Goal: Task Accomplishment & Management: Manage account settings

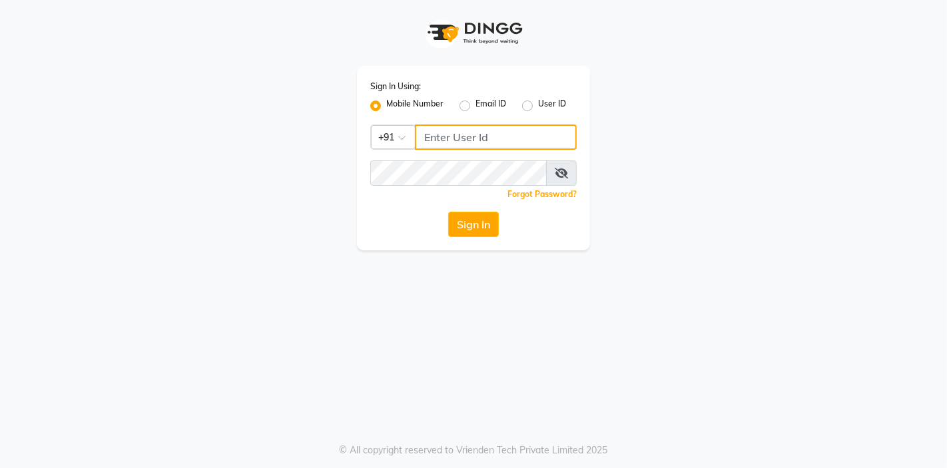
click at [476, 141] on input "Username" at bounding box center [496, 137] width 162 height 25
type input "8542888882"
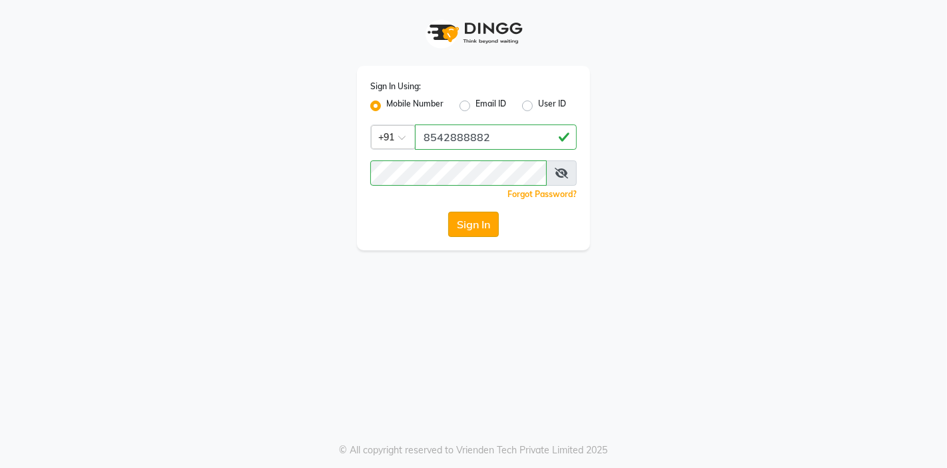
click at [473, 230] on button "Sign In" at bounding box center [473, 224] width 51 height 25
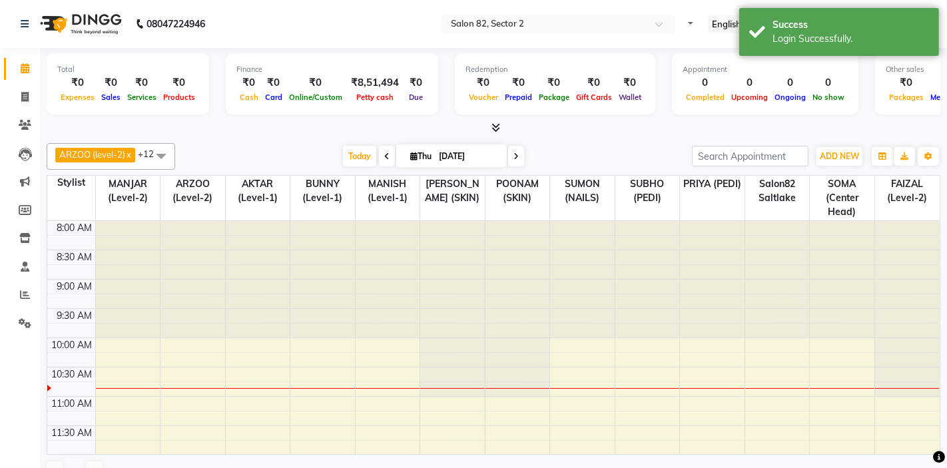
select select "en"
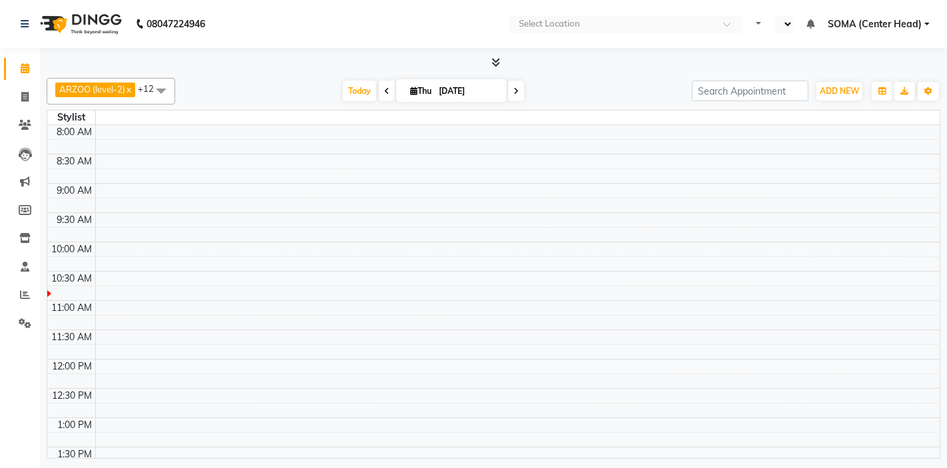
select select "en"
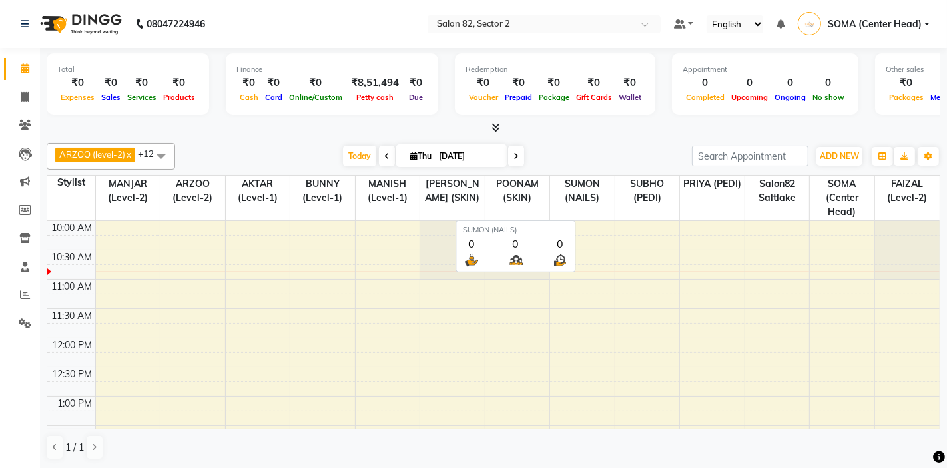
scroll to position [1, 0]
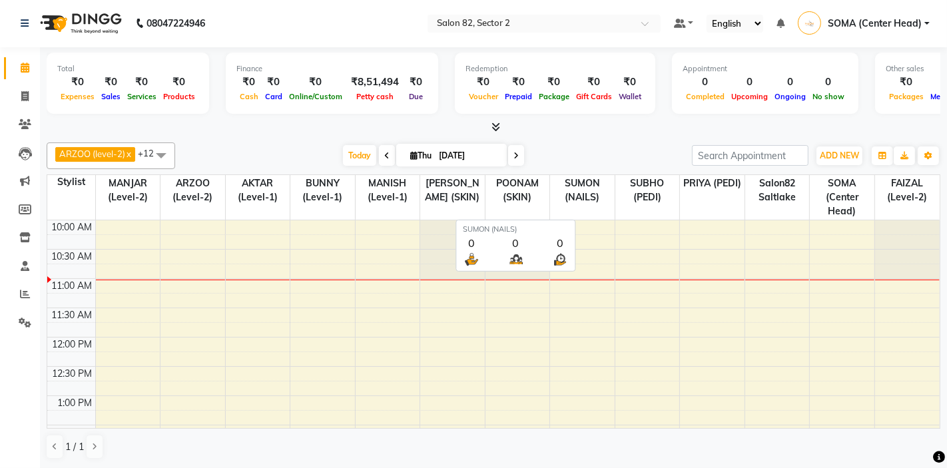
click at [577, 215] on th "SUMON (NAILS)" at bounding box center [582, 197] width 65 height 45
